Goal: Transaction & Acquisition: Purchase product/service

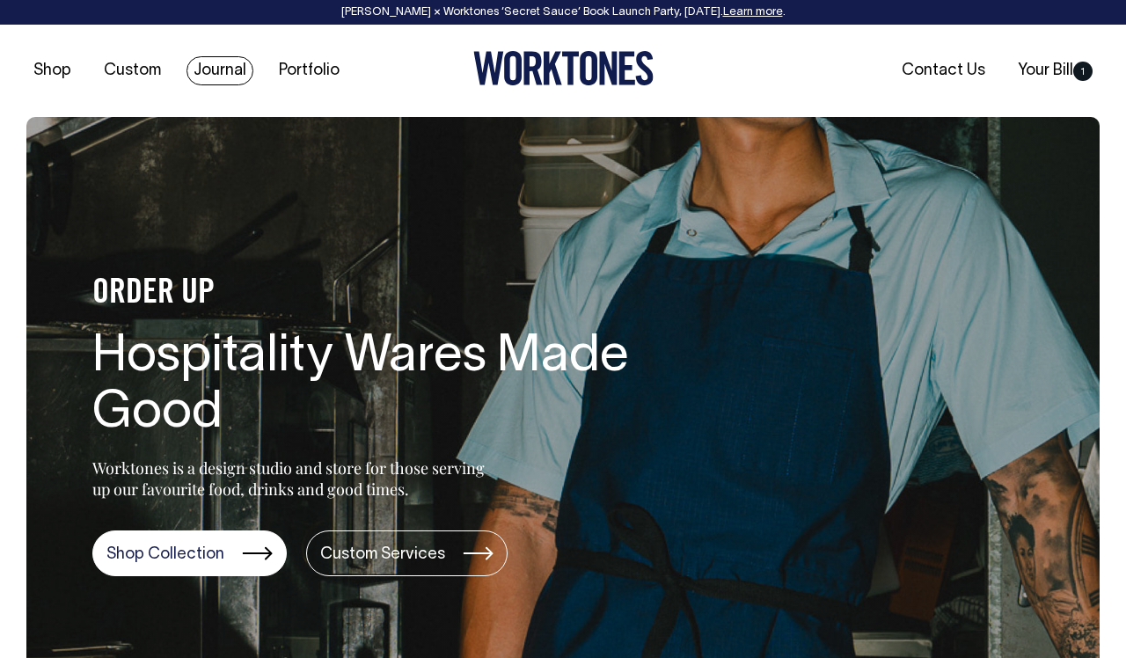
click at [208, 73] on link "Journal" at bounding box center [219, 70] width 67 height 29
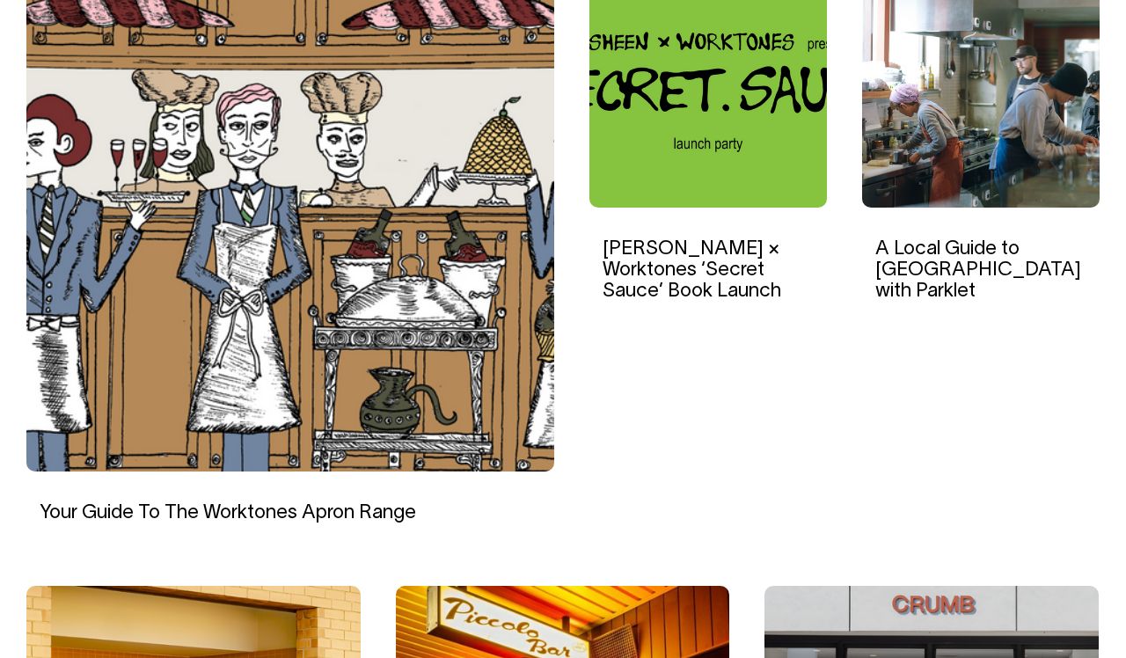
scroll to position [672, 0]
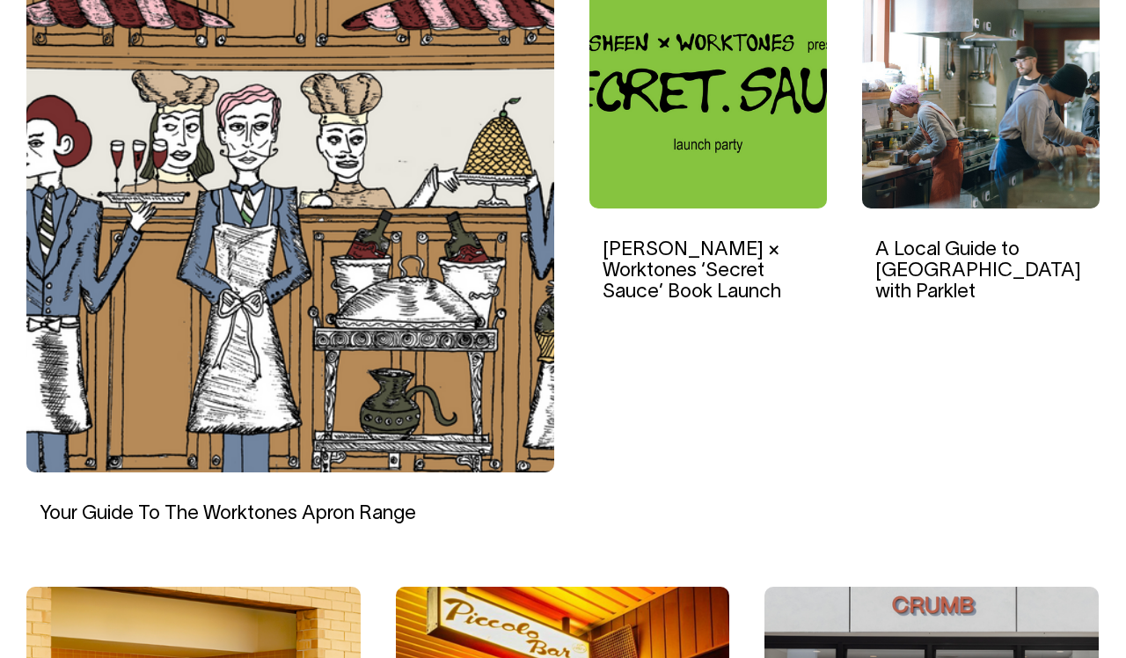
click at [363, 513] on link "Your Guide To The Worktones Apron Range" at bounding box center [228, 514] width 376 height 18
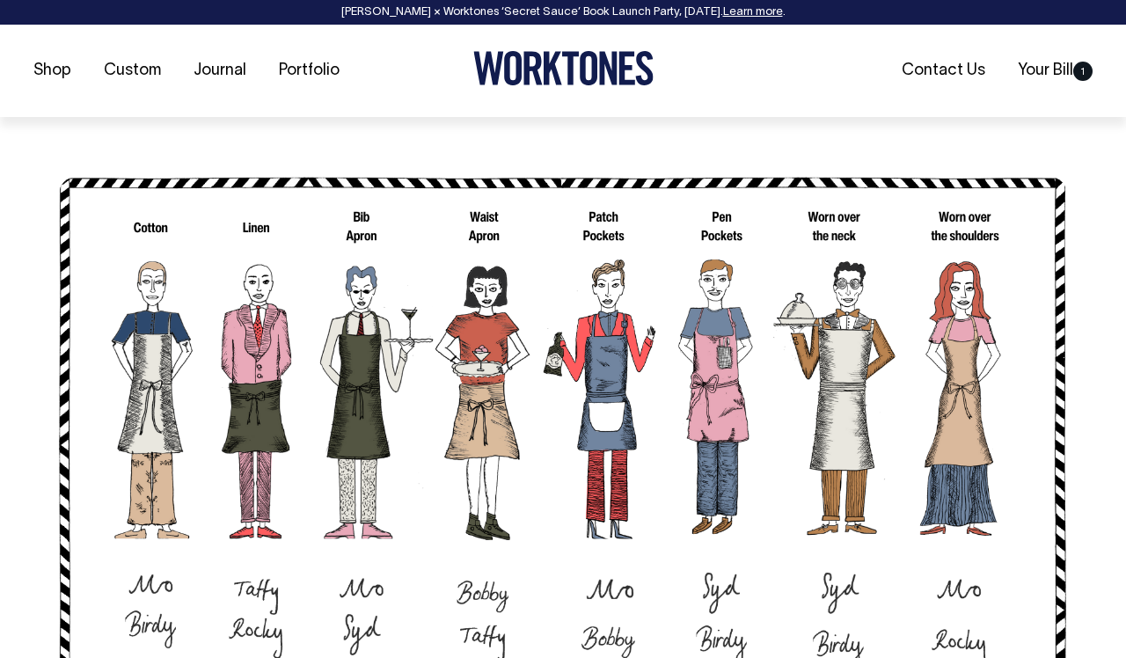
scroll to position [1122, 0]
click at [1047, 69] on link "Your Bill 1" at bounding box center [1054, 70] width 89 height 29
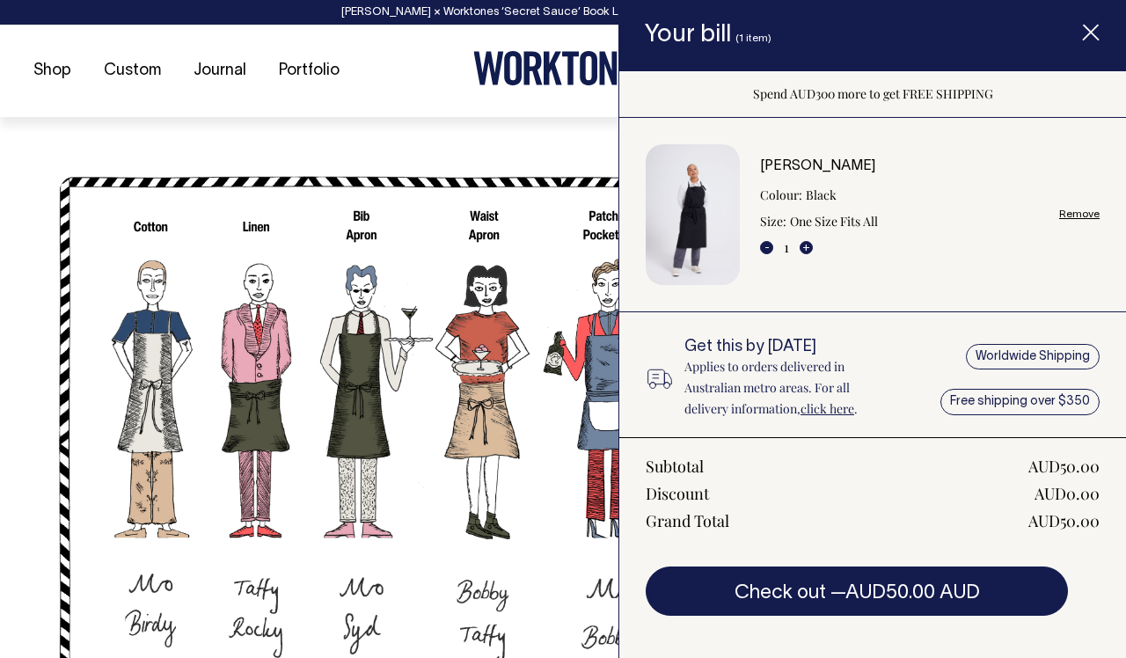
click at [1090, 31] on line "Item added to your cart" at bounding box center [1090, 33] width 14 height 14
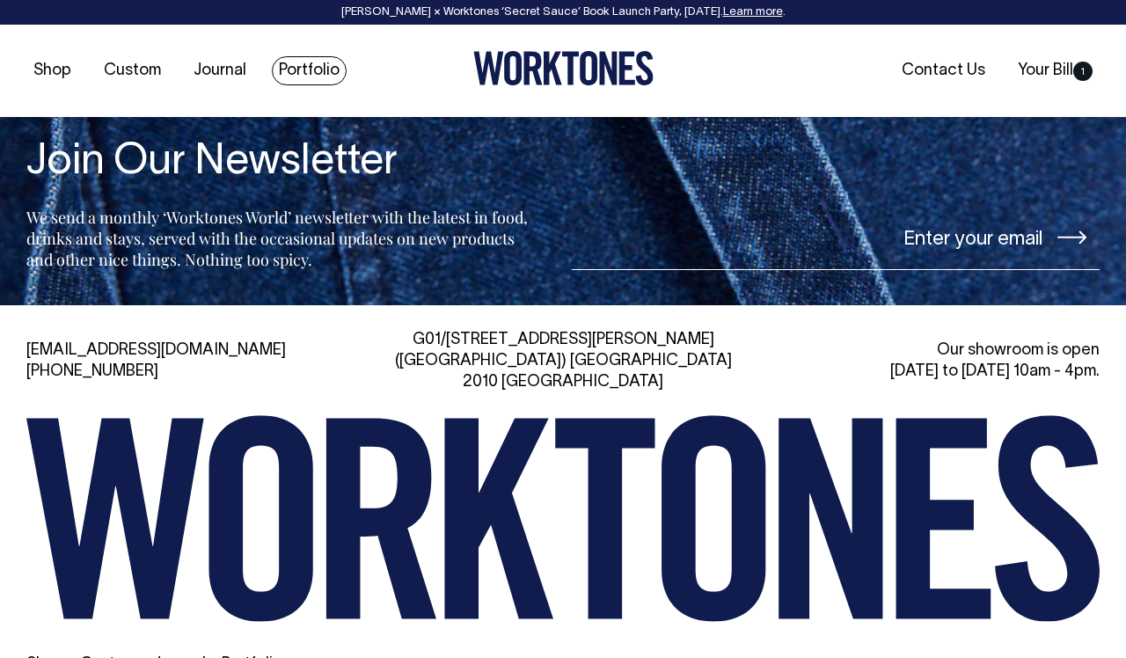
scroll to position [7149, 0]
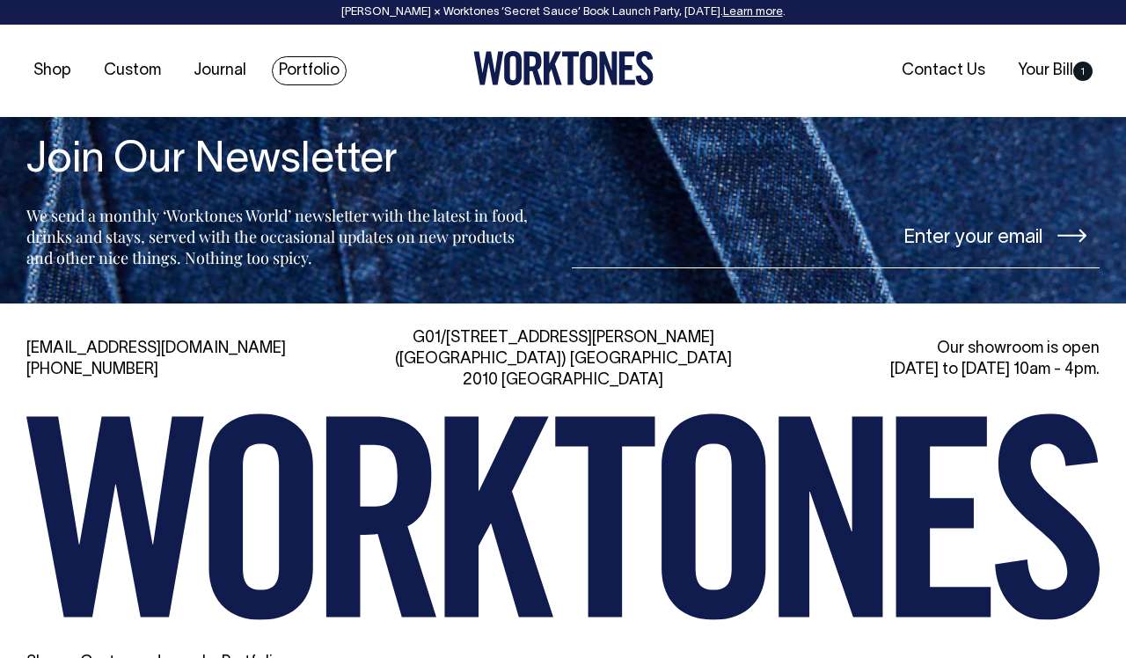
click at [304, 72] on link "Portfolio" at bounding box center [309, 70] width 75 height 29
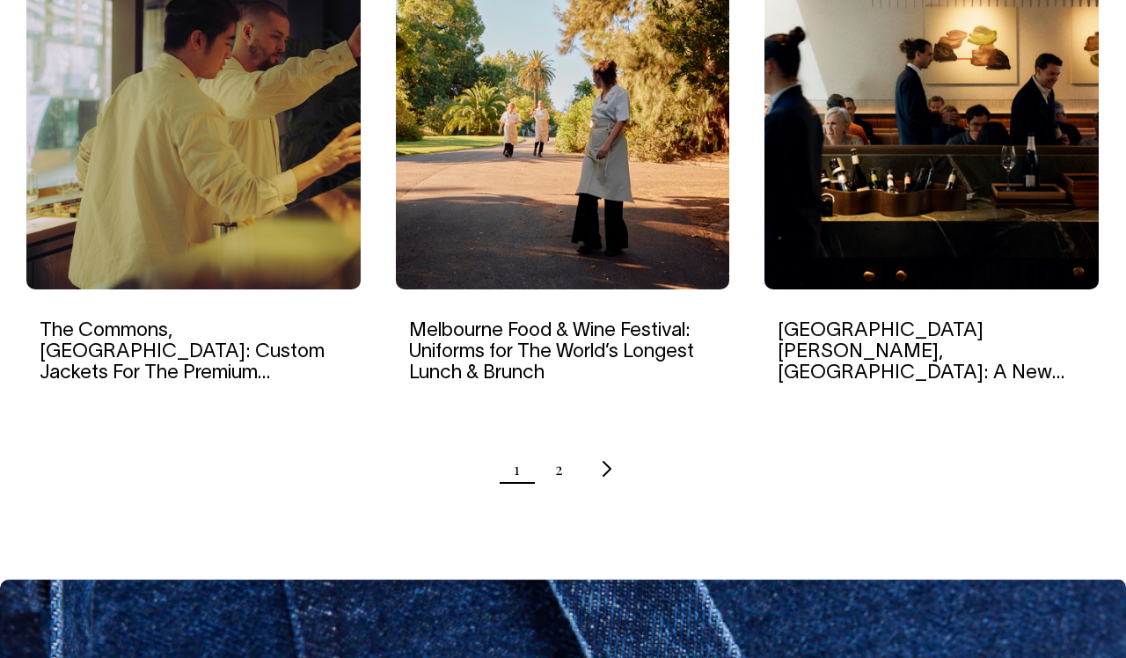
scroll to position [1823, 0]
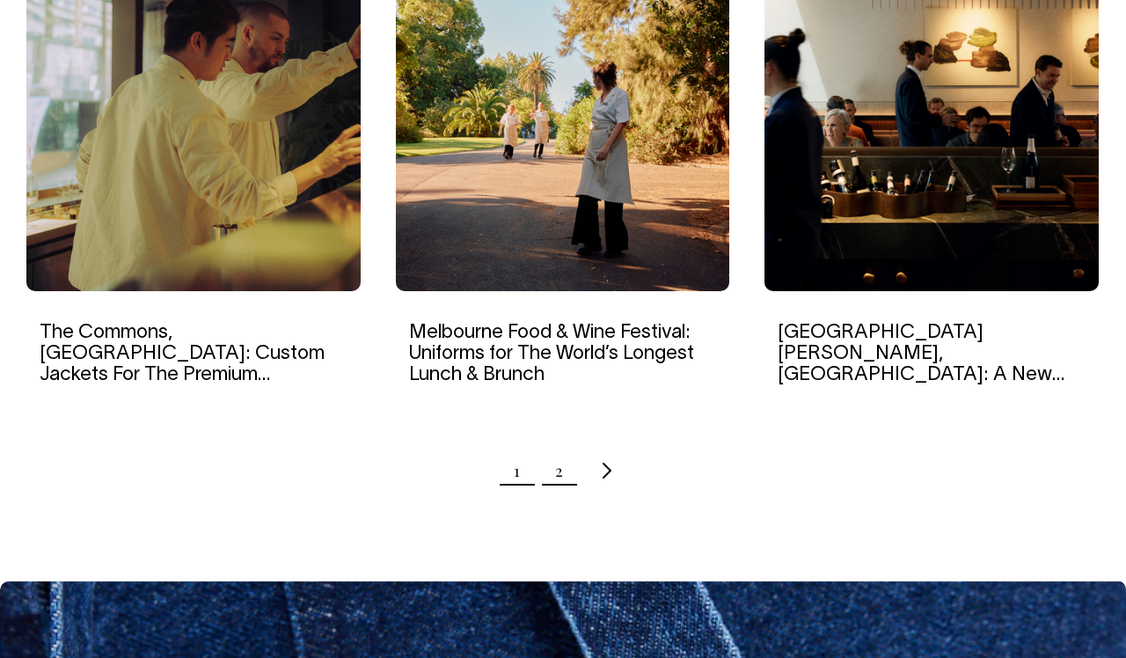
click at [560, 469] on link "2" at bounding box center [559, 471] width 8 height 44
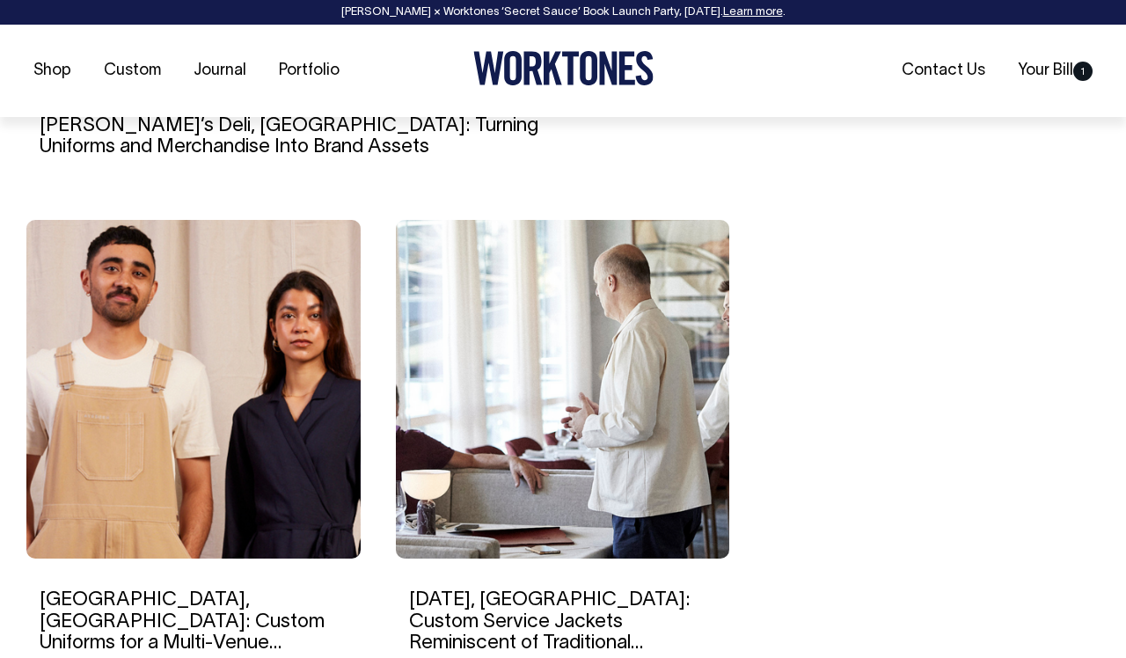
scroll to position [1061, 0]
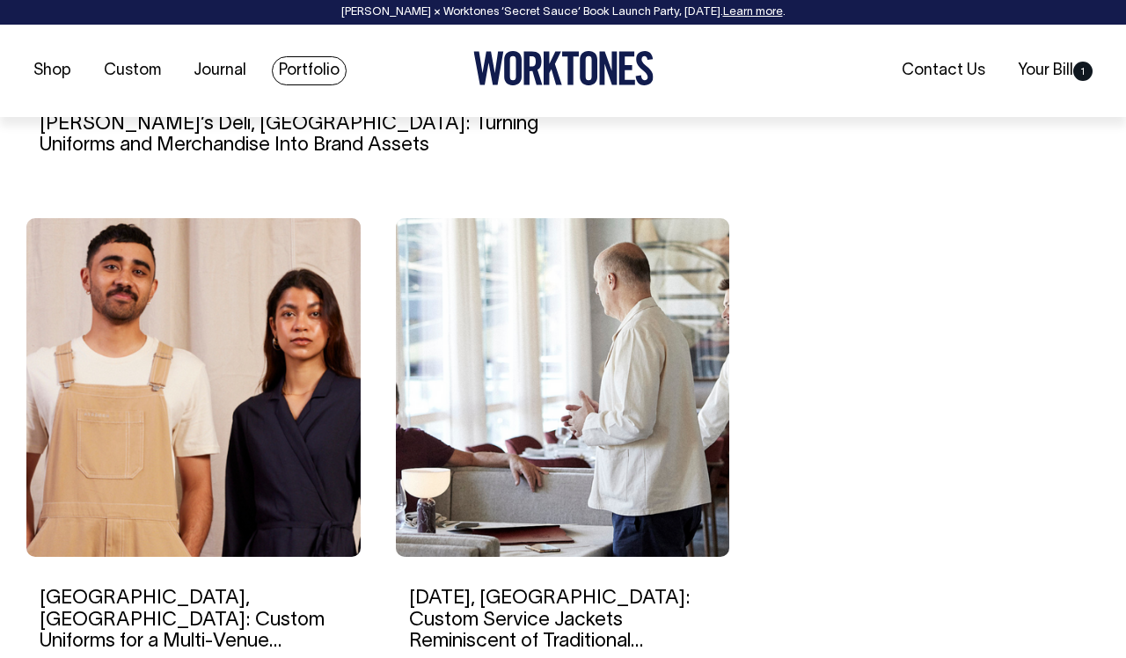
click at [317, 65] on link "Portfolio" at bounding box center [309, 70] width 75 height 29
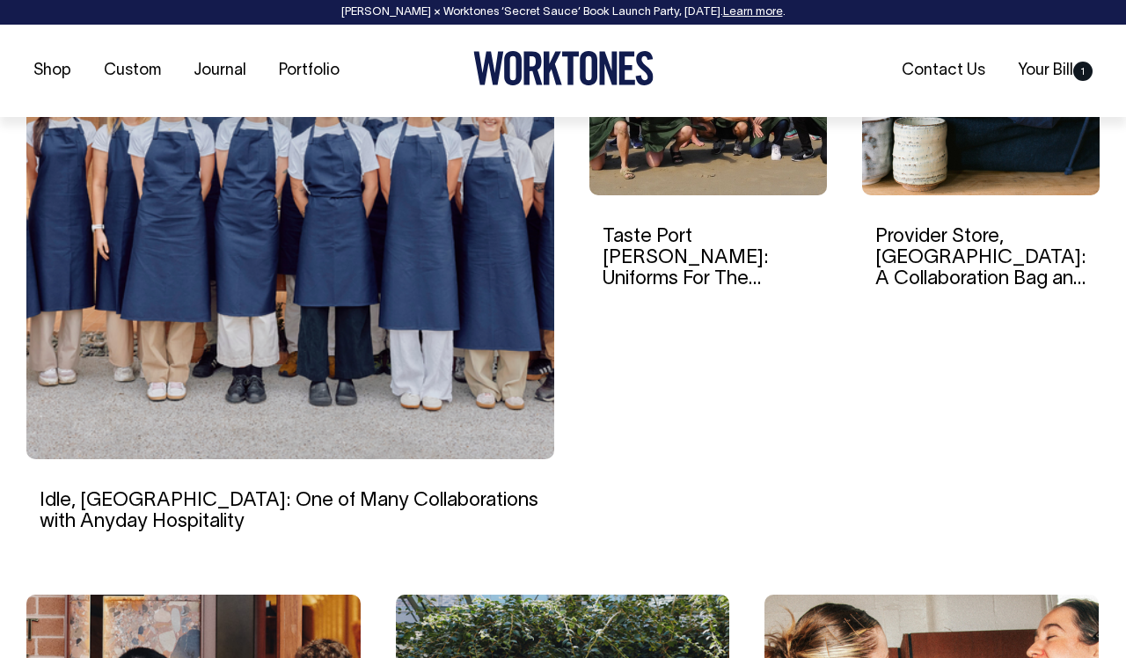
scroll to position [689, 0]
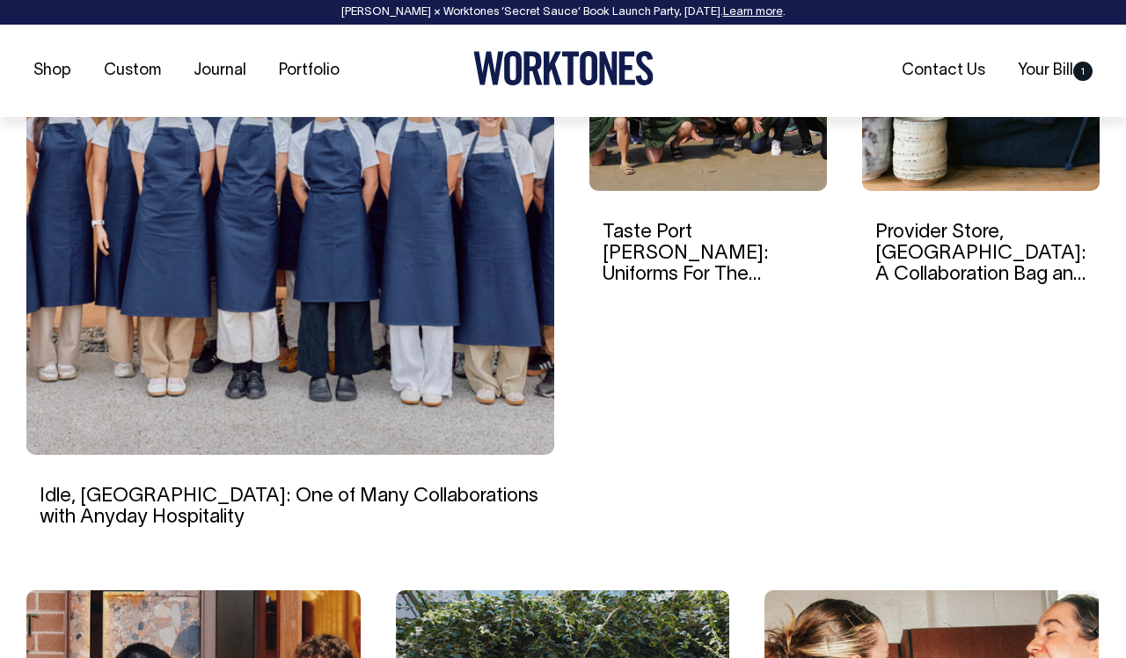
click at [498, 385] on img at bounding box center [290, 203] width 528 height 501
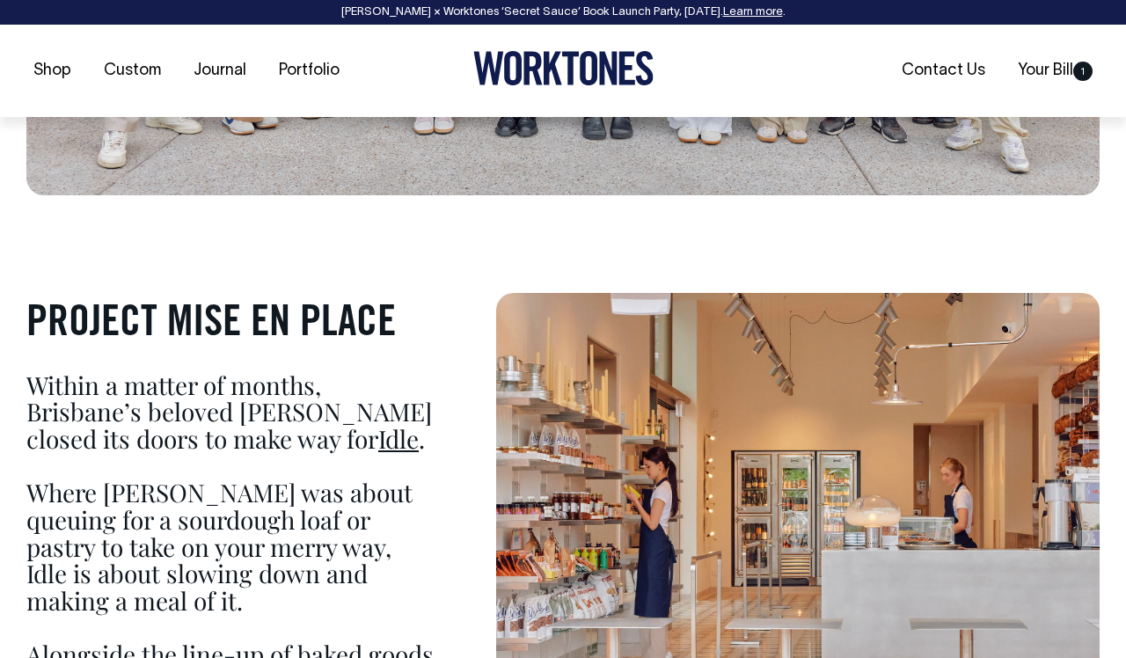
scroll to position [703, 0]
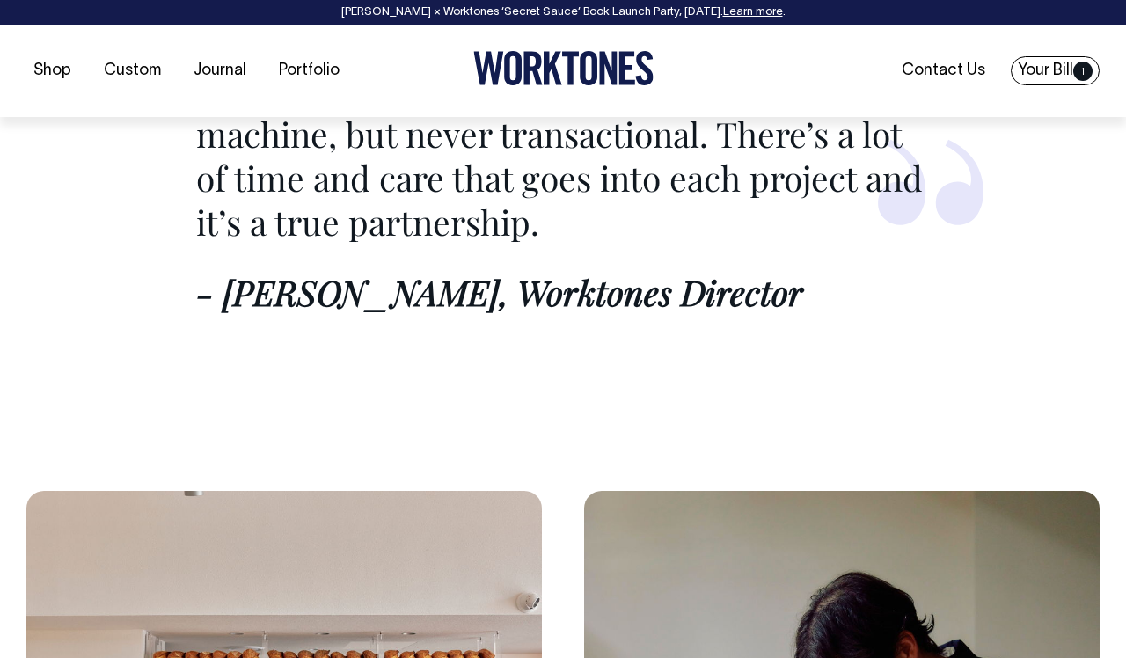
click at [1078, 82] on link "Your Bill 1" at bounding box center [1054, 70] width 89 height 29
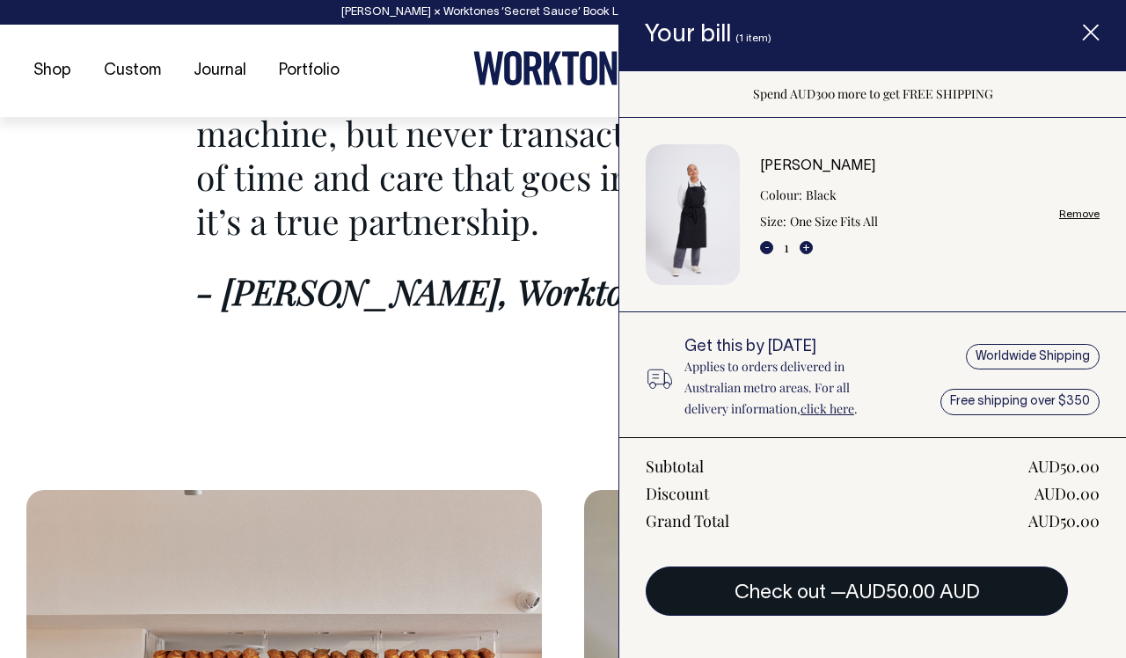
click at [807, 597] on button "Check out — AUD50.00 AUD" at bounding box center [857, 590] width 422 height 49
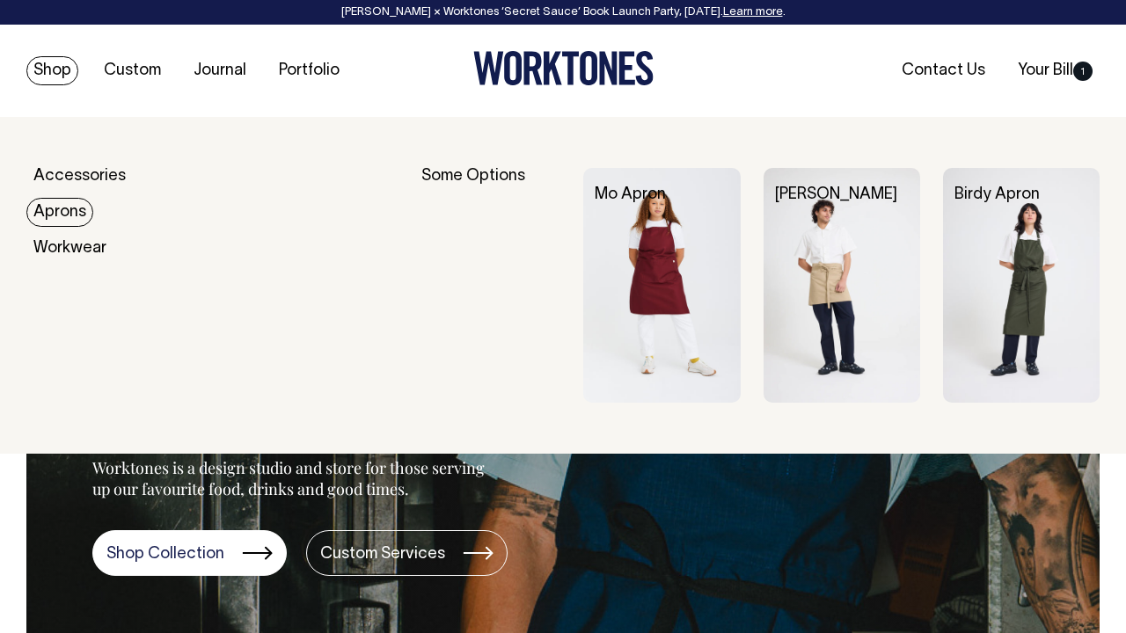
click at [94, 200] on div "Accessories Aprons Workwear" at bounding box center [214, 285] width 376 height 235
click at [66, 212] on link "Aprons" at bounding box center [59, 212] width 67 height 29
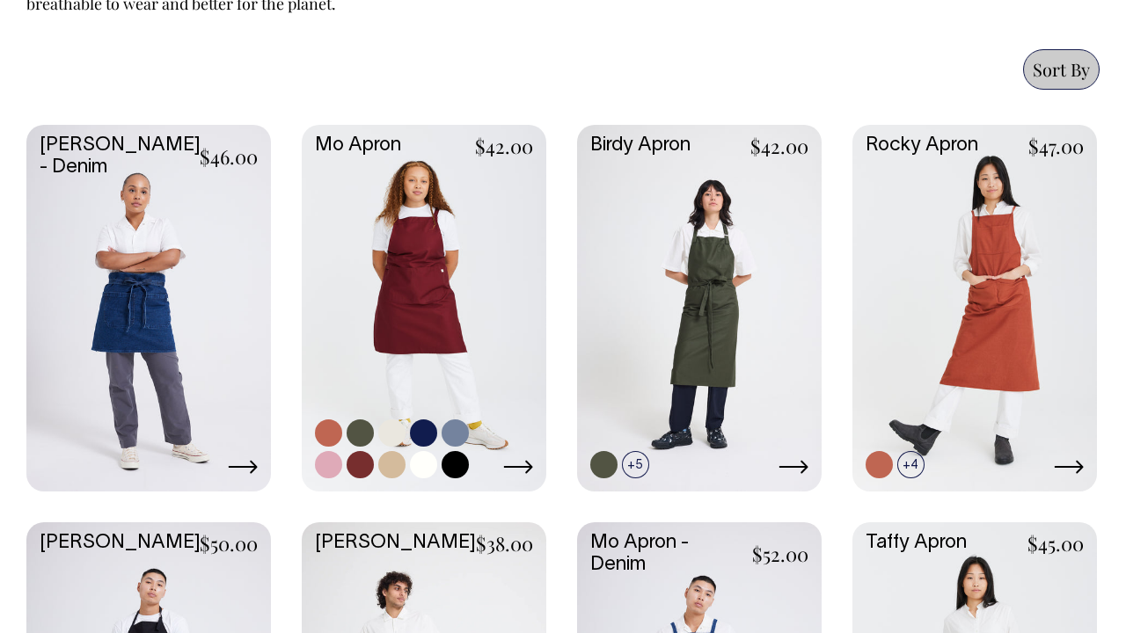
scroll to position [893, 0]
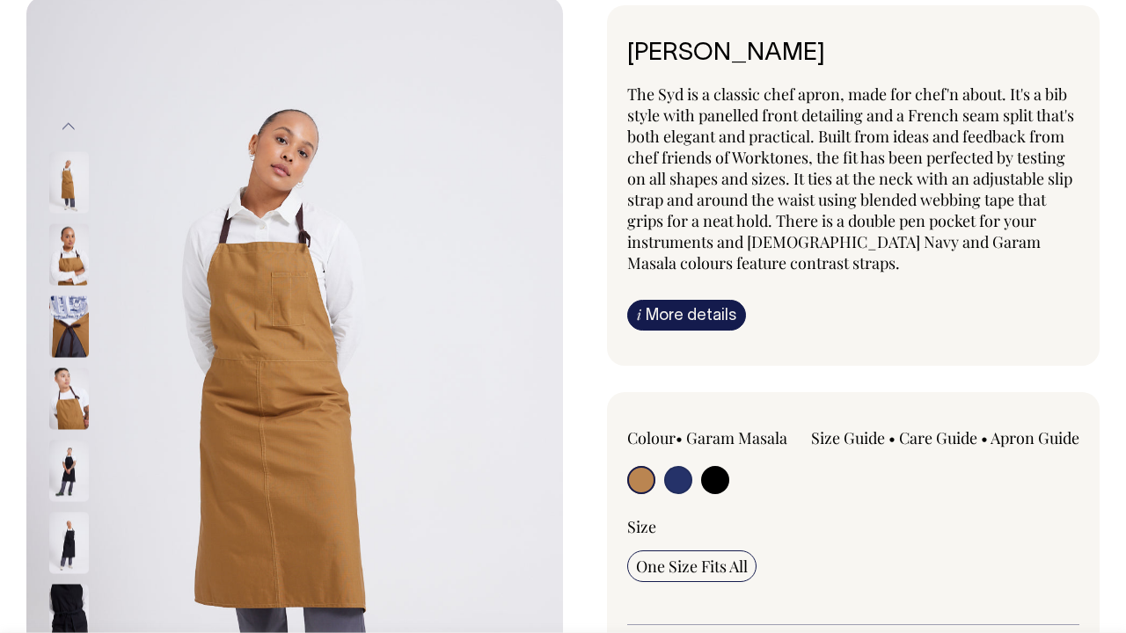
scroll to position [120, 0]
click at [65, 470] on img at bounding box center [69, 472] width 40 height 62
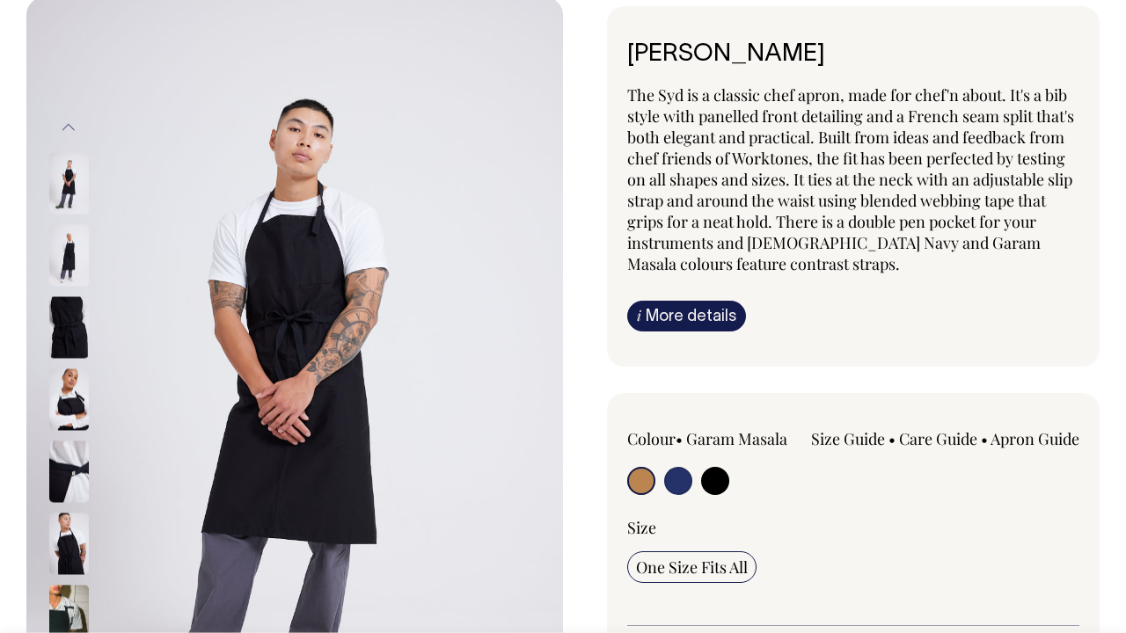
click at [76, 467] on img at bounding box center [69, 472] width 40 height 62
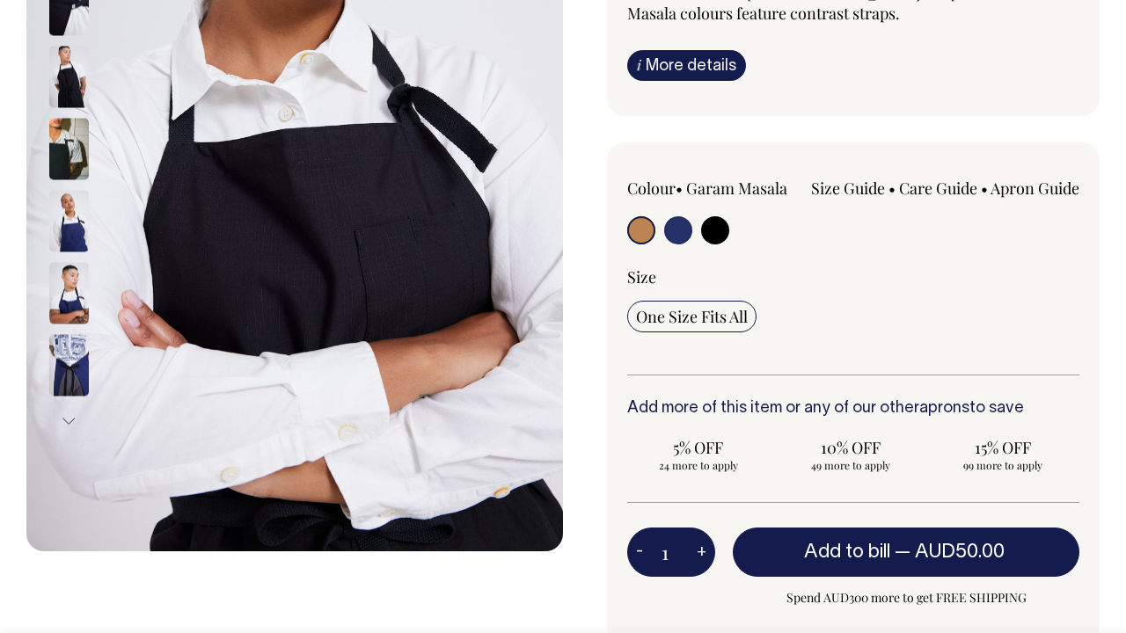
scroll to position [371, 0]
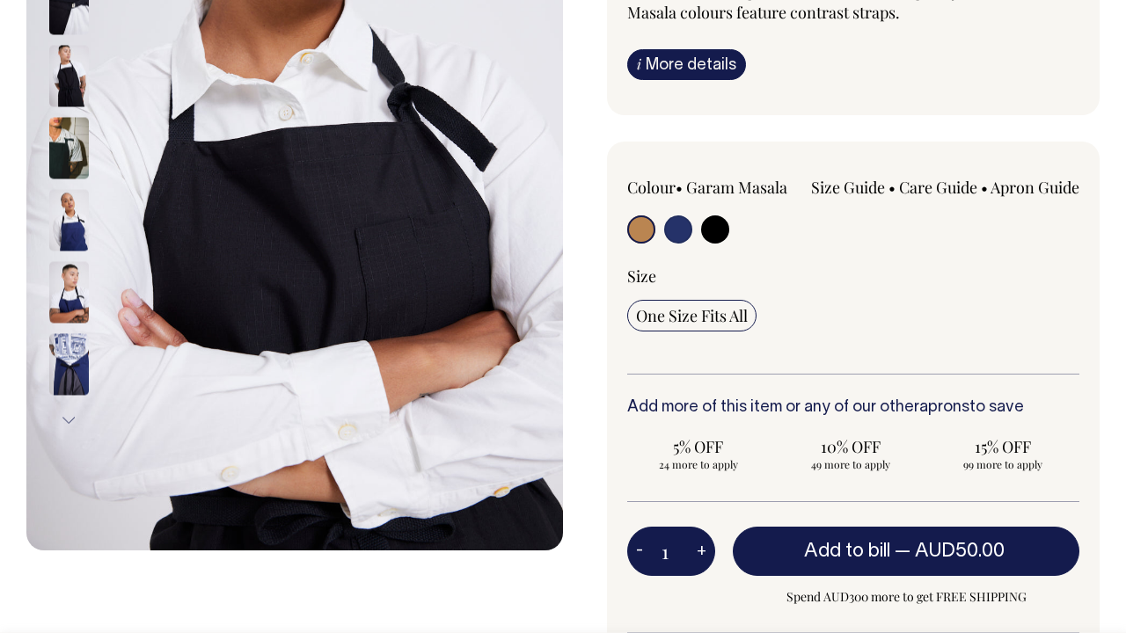
click at [62, 419] on button "Next" at bounding box center [68, 421] width 26 height 40
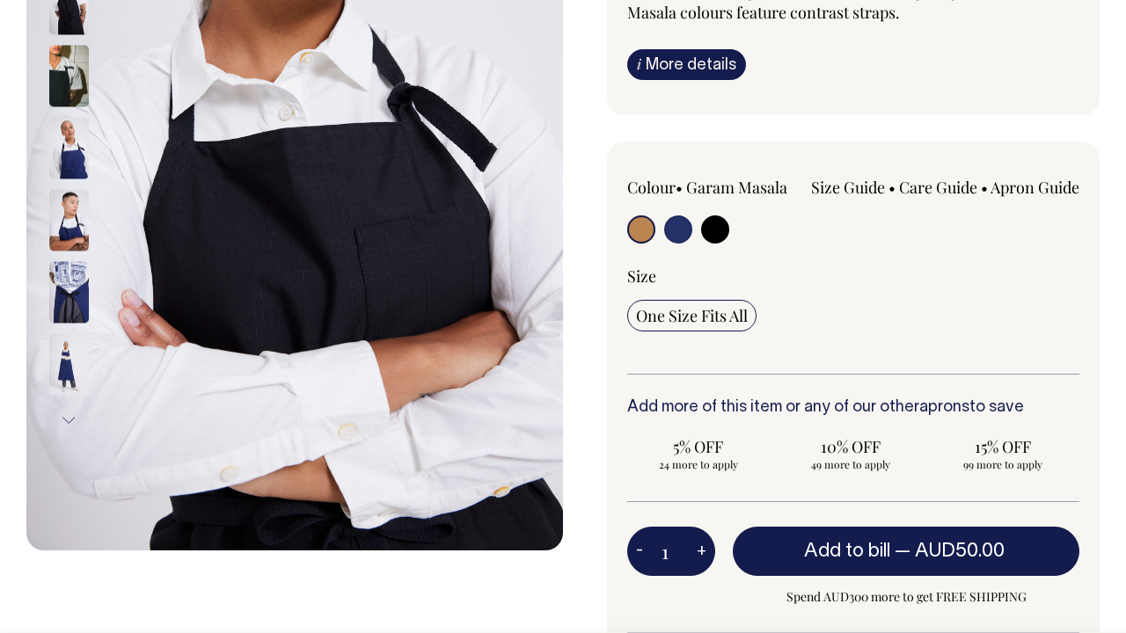
click at [62, 419] on button "Next" at bounding box center [68, 421] width 26 height 40
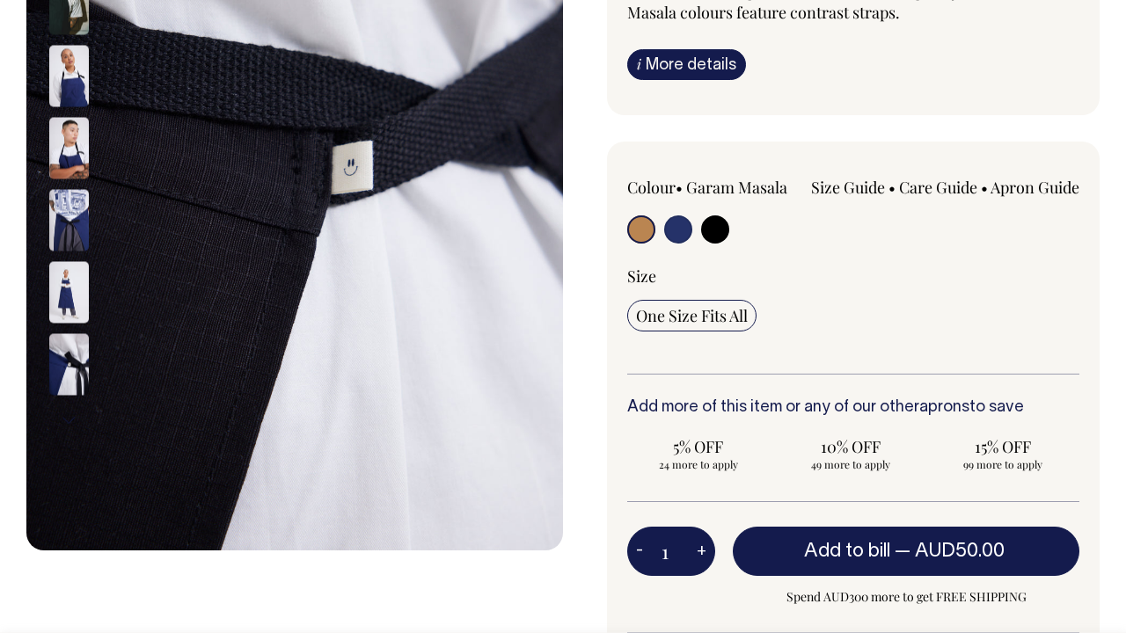
click at [62, 419] on button "Next" at bounding box center [68, 421] width 26 height 40
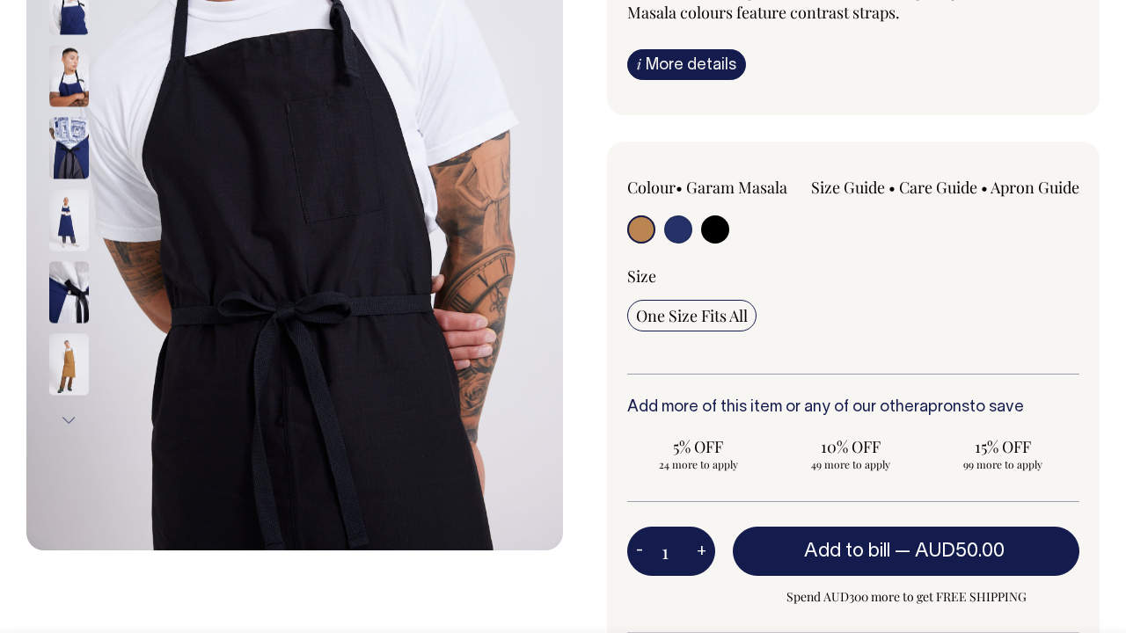
click at [62, 419] on button "Next" at bounding box center [68, 421] width 26 height 40
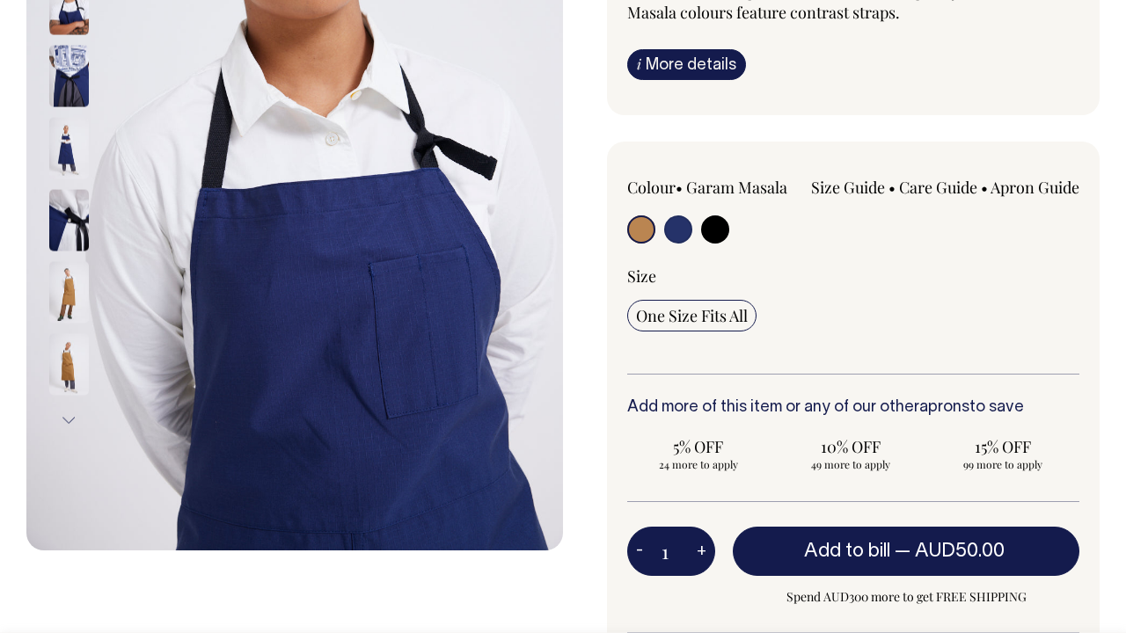
click at [723, 219] on input "radio" at bounding box center [715, 229] width 28 height 28
radio input "true"
select select "Black"
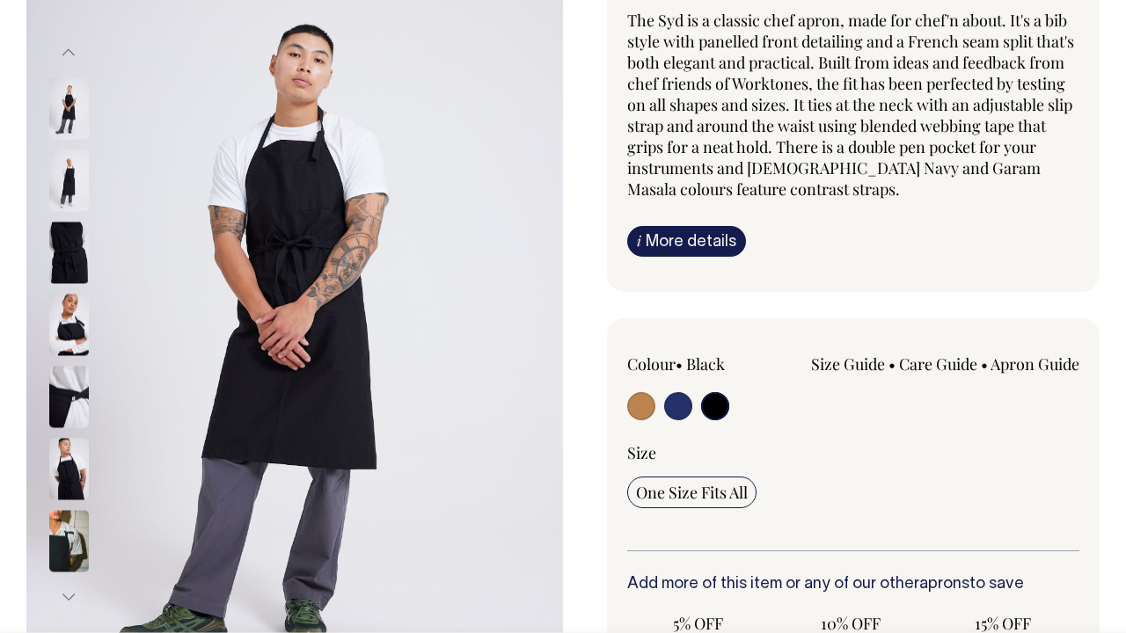
scroll to position [193, 0]
click at [66, 104] on img at bounding box center [69, 110] width 40 height 62
click at [74, 169] on img at bounding box center [69, 182] width 40 height 62
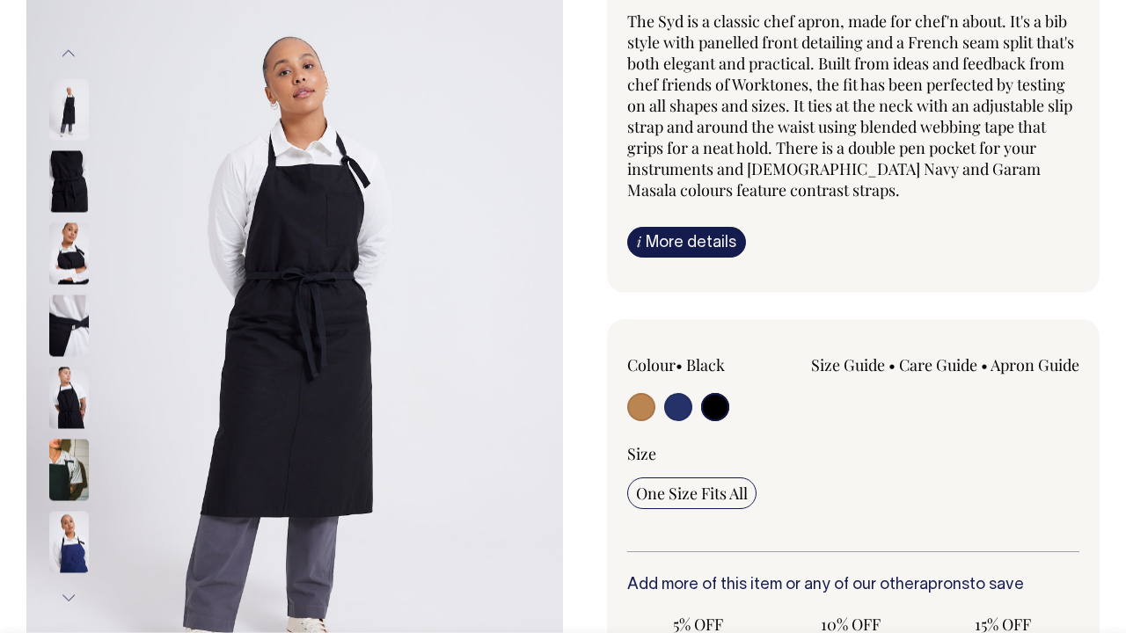
click at [68, 185] on img at bounding box center [69, 182] width 40 height 62
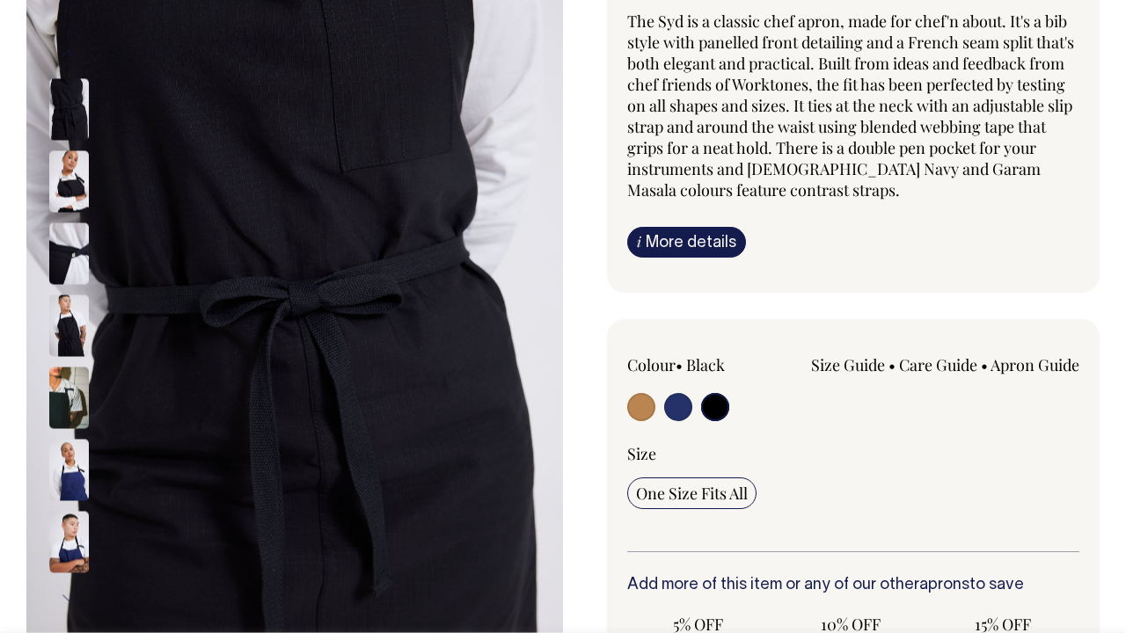
click at [69, 193] on img at bounding box center [69, 182] width 40 height 62
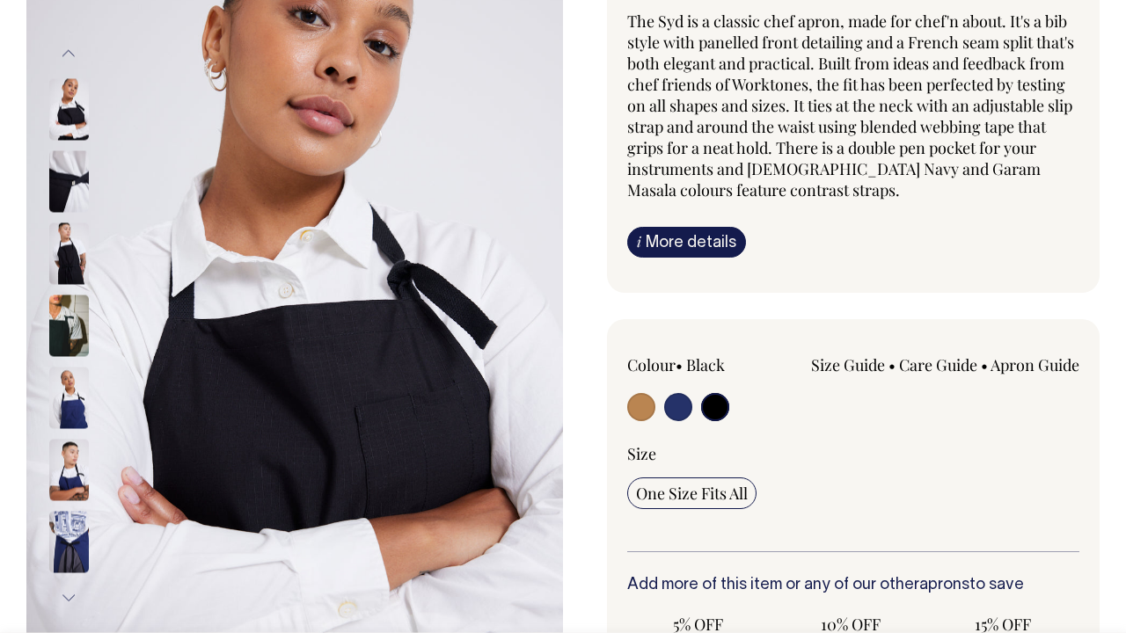
click at [69, 191] on img at bounding box center [69, 182] width 40 height 62
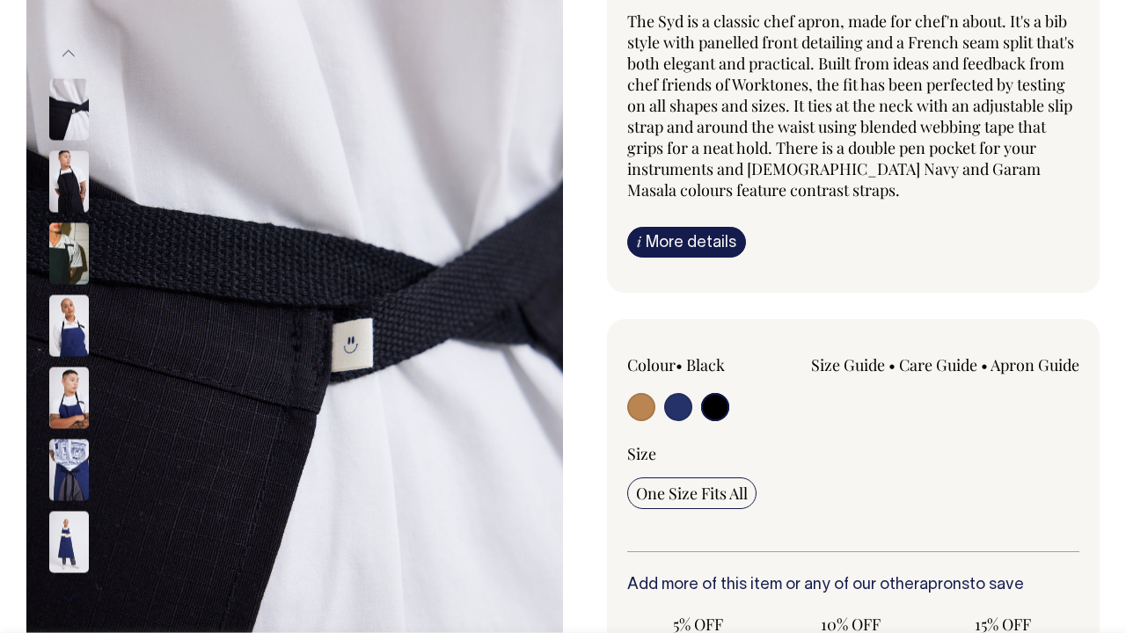
click at [69, 191] on img at bounding box center [69, 182] width 40 height 62
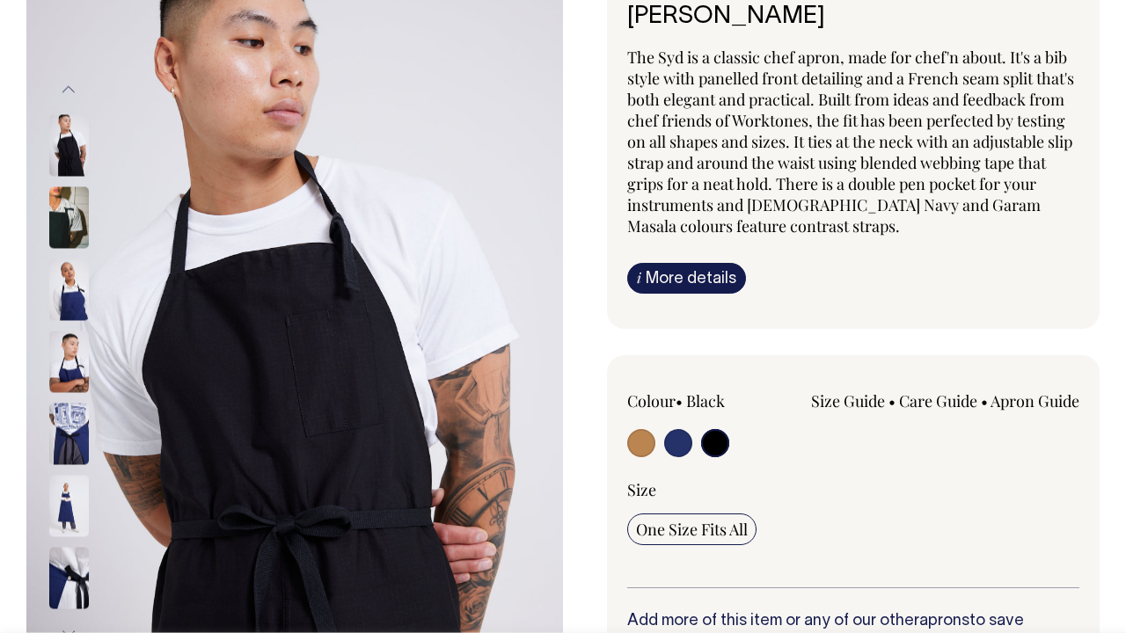
scroll to position [157, 0]
click at [712, 273] on link "i More details" at bounding box center [686, 279] width 119 height 31
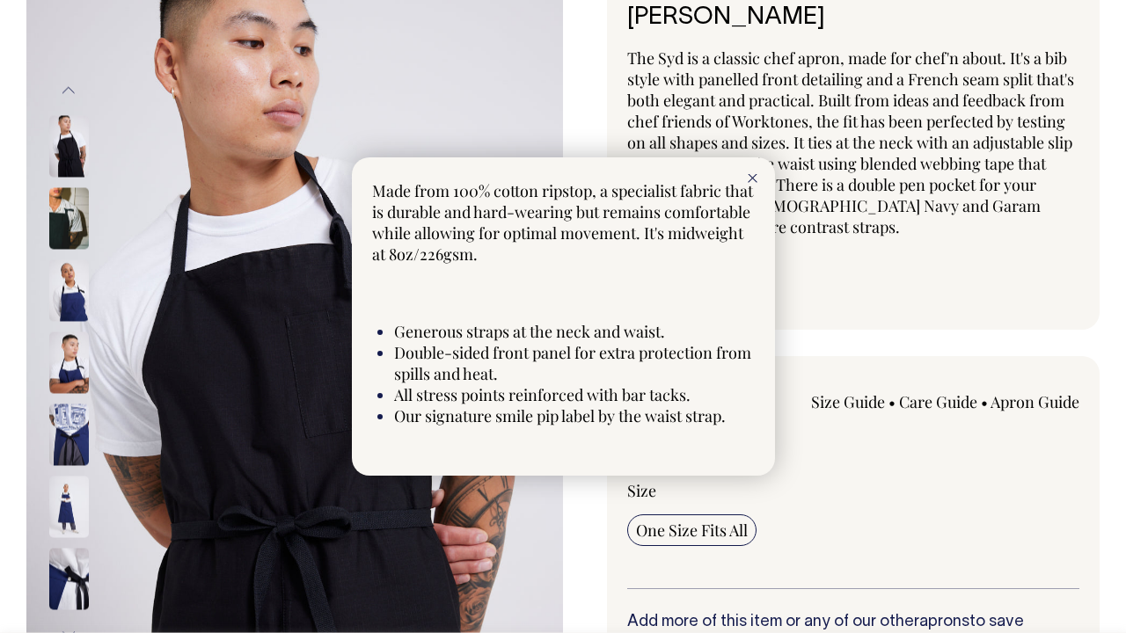
click at [746, 178] on div at bounding box center [752, 176] width 45 height 39
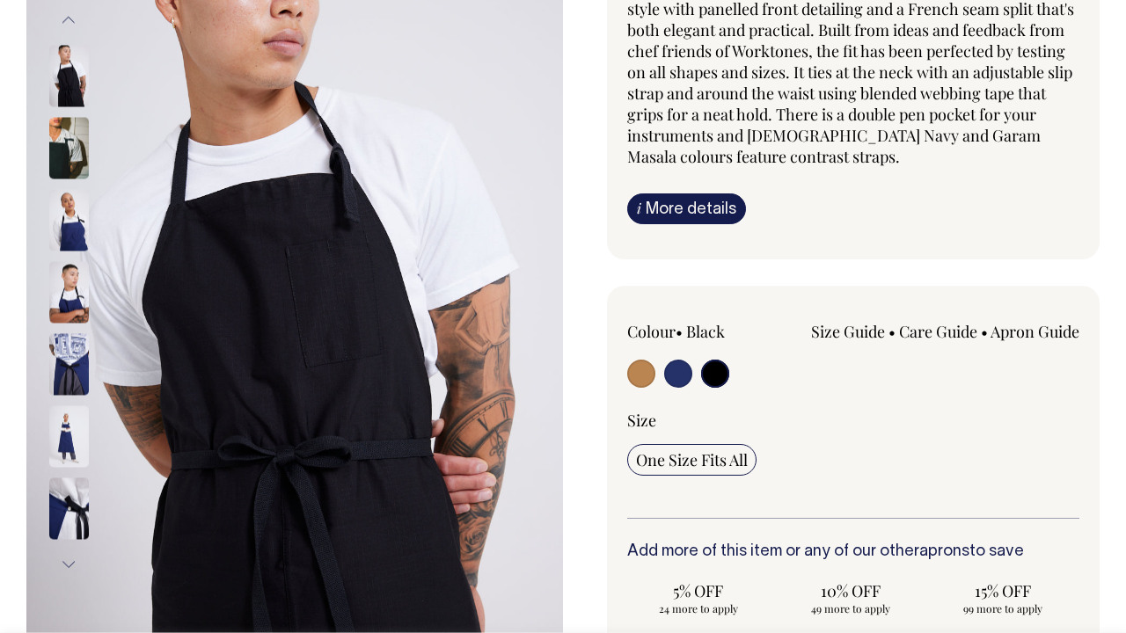
scroll to position [228, 0]
